Goal: Task Accomplishment & Management: Use online tool/utility

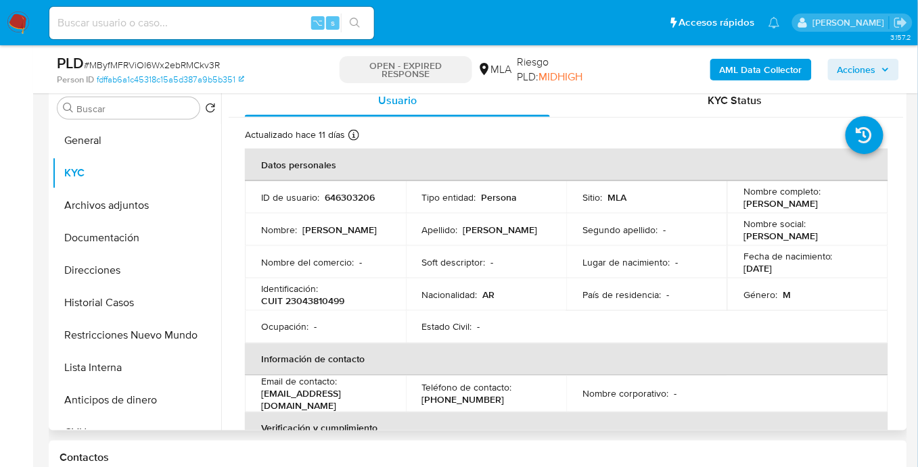
scroll to position [494, 0]
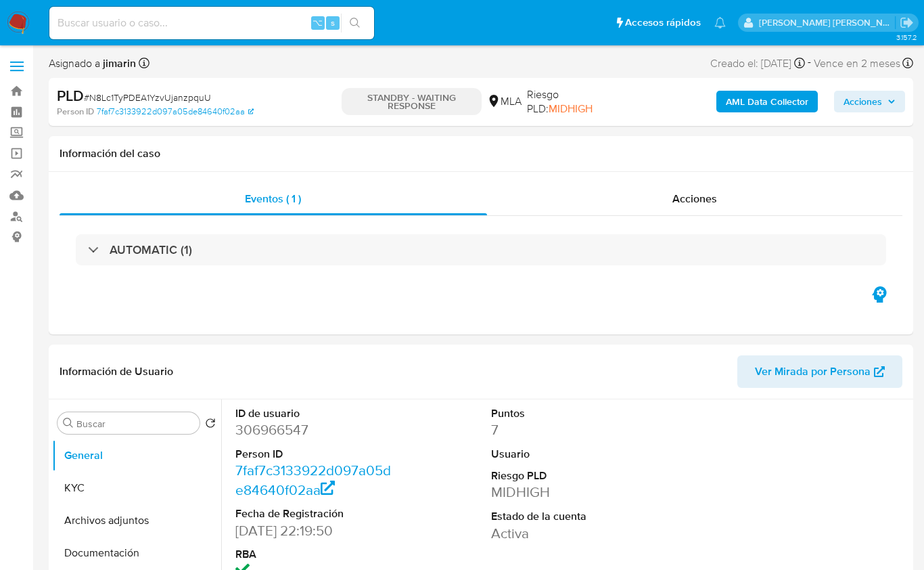
select select "10"
click at [750, 99] on b "AML Data Collector" at bounding box center [767, 102] width 83 height 22
